Goal: Task Accomplishment & Management: Complete application form

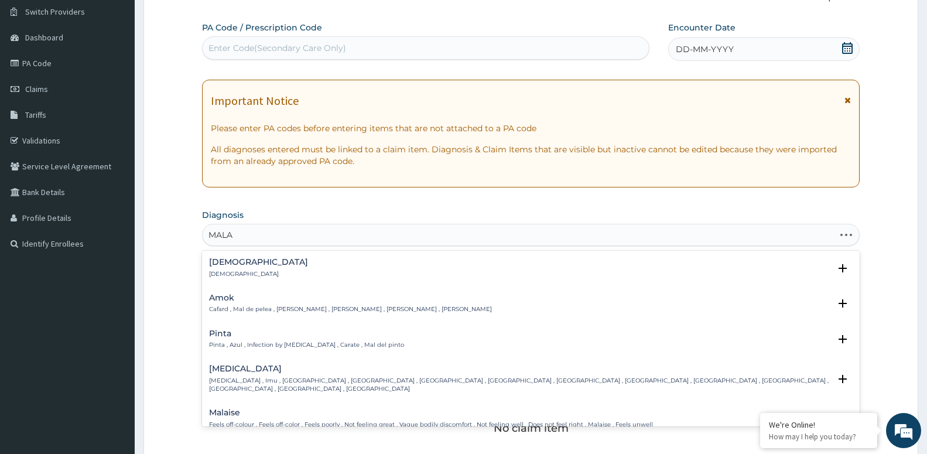
type input "MALAR"
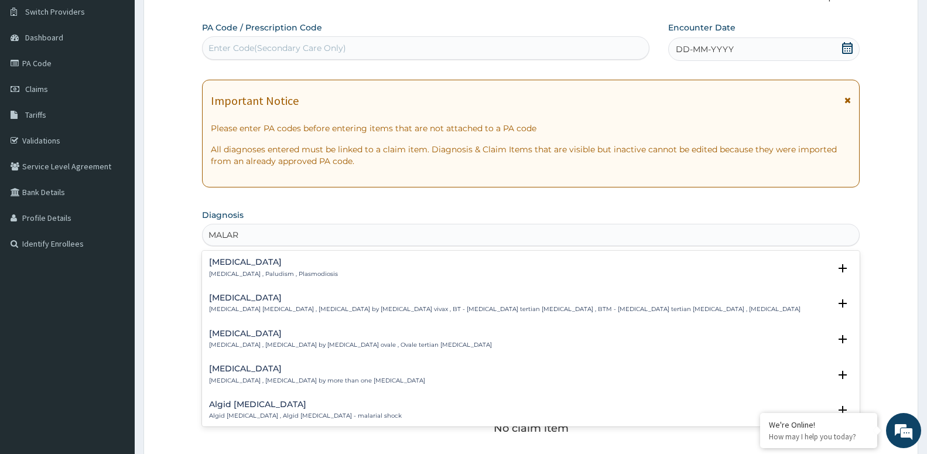
click at [217, 259] on h4 "[MEDICAL_DATA]" at bounding box center [273, 262] width 129 height 9
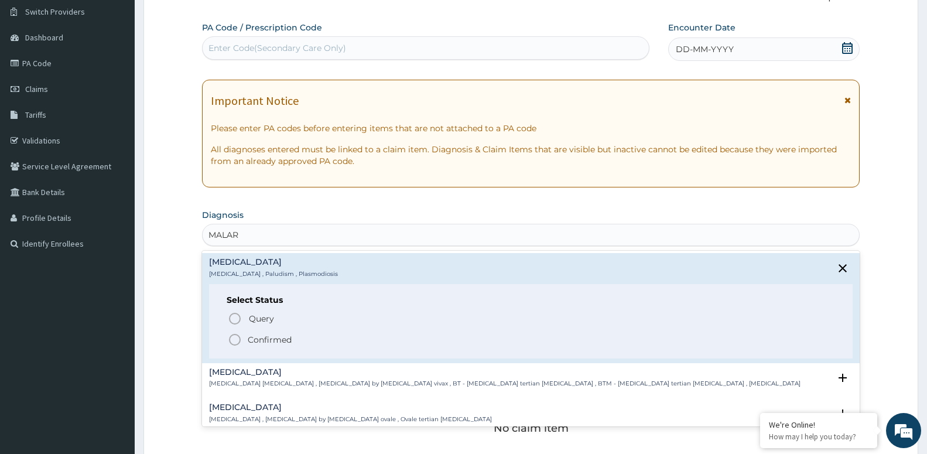
click at [252, 336] on p "Confirmed" at bounding box center [270, 340] width 44 height 12
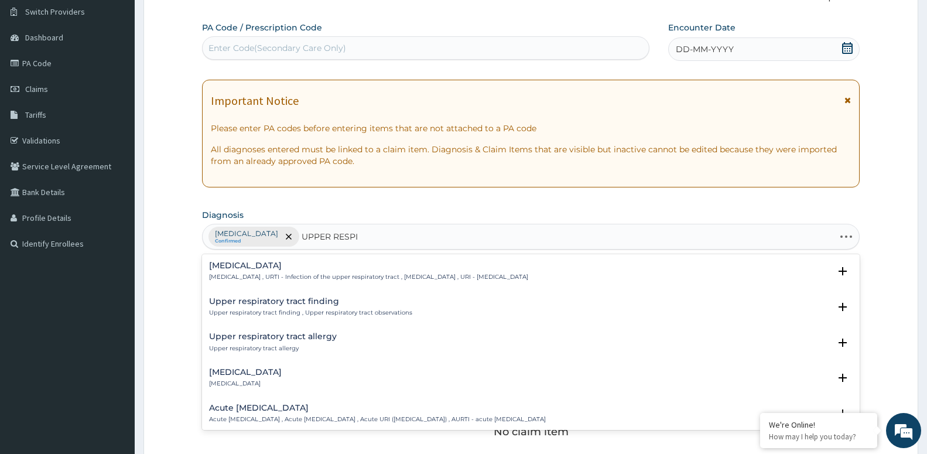
type input "UPPER RESPIR"
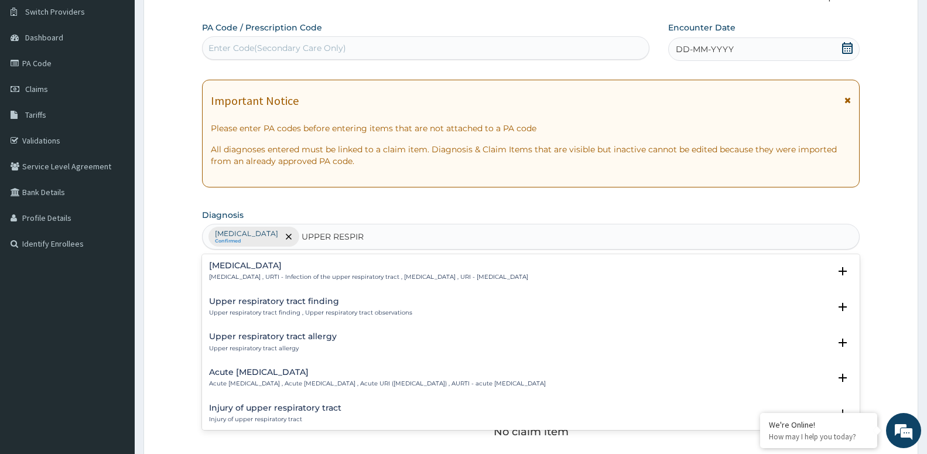
click at [252, 274] on p "[MEDICAL_DATA] , URTI - Infection of the upper respiratory tract , [MEDICAL_DAT…" at bounding box center [368, 277] width 319 height 8
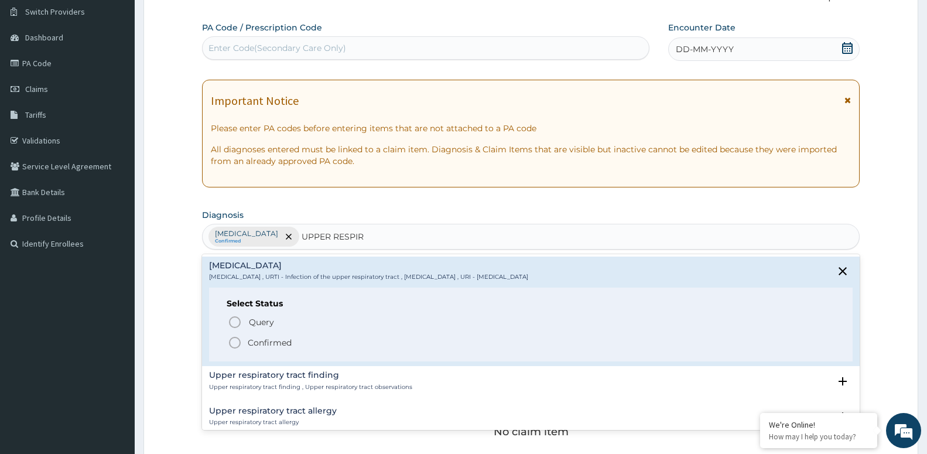
click at [256, 346] on p "Confirmed" at bounding box center [270, 343] width 44 height 12
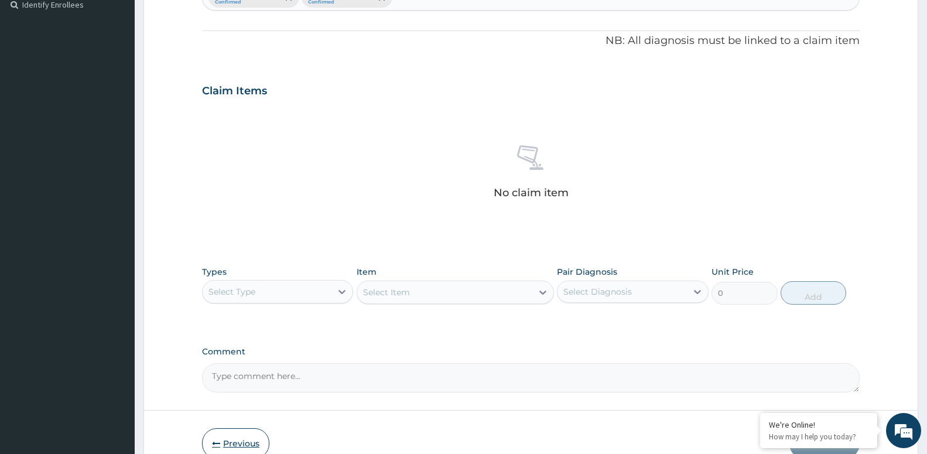
scroll to position [391, 0]
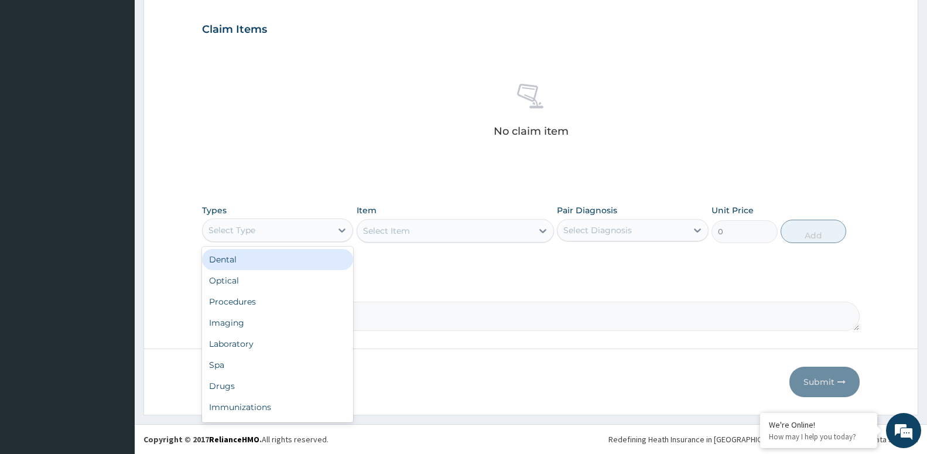
click at [286, 231] on div "Select Type" at bounding box center [267, 230] width 129 height 19
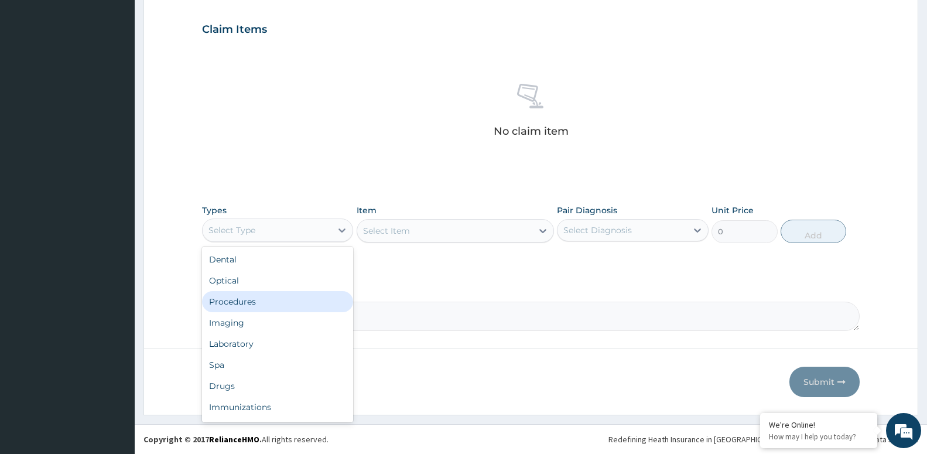
click at [299, 307] on div "Procedures" at bounding box center [277, 301] width 151 height 21
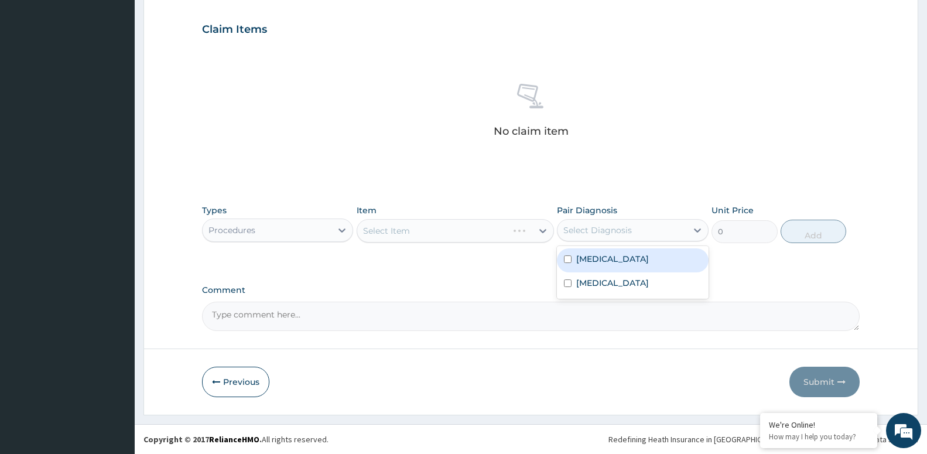
click at [632, 234] on div "Select Diagnosis" at bounding box center [622, 230] width 129 height 19
click at [619, 261] on div "[MEDICAL_DATA]" at bounding box center [632, 260] width 151 height 24
checkbox input "true"
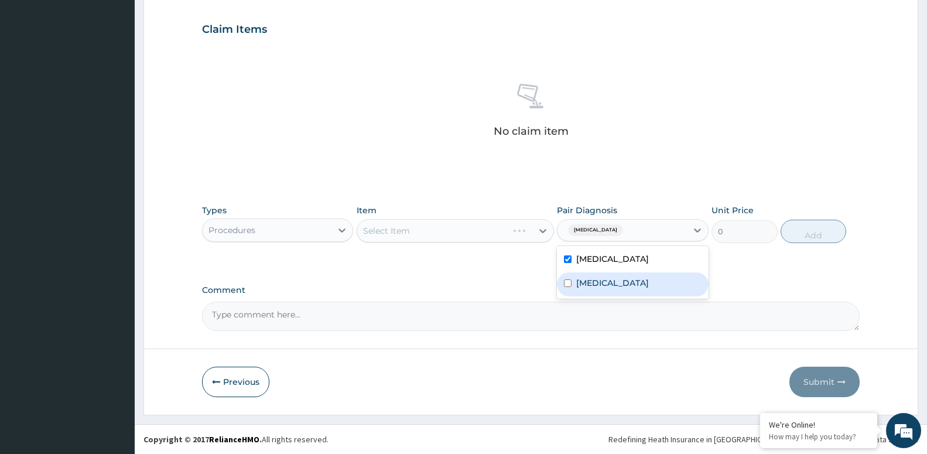
drag, startPoint x: 615, startPoint y: 279, endPoint x: 608, endPoint y: 286, distance: 9.5
click at [614, 279] on label "[MEDICAL_DATA]" at bounding box center [612, 283] width 73 height 12
checkbox input "true"
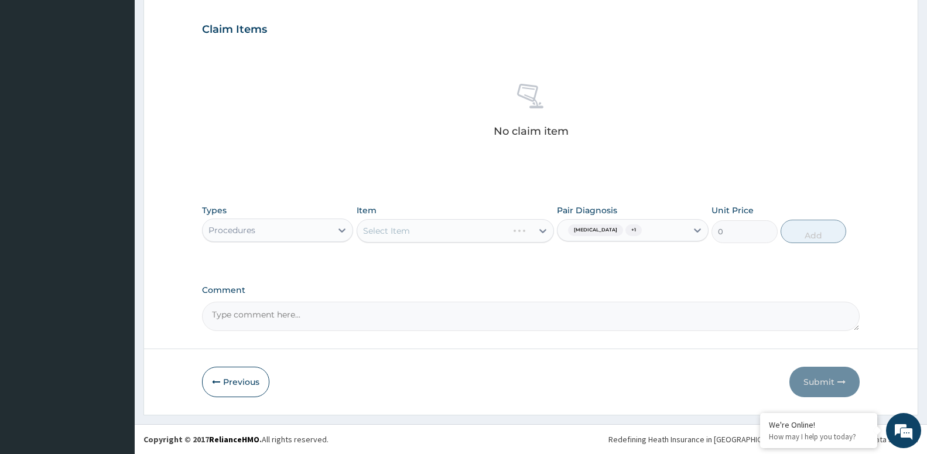
click at [514, 234] on div "Select Item" at bounding box center [455, 230] width 197 height 23
click at [484, 227] on div "Select Item" at bounding box center [455, 230] width 197 height 23
click at [426, 234] on div "Select Item" at bounding box center [455, 230] width 197 height 23
